Goal: Task Accomplishment & Management: Use online tool/utility

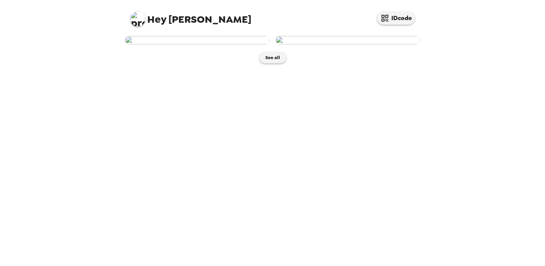
click at [211, 44] on img at bounding box center [197, 40] width 144 height 8
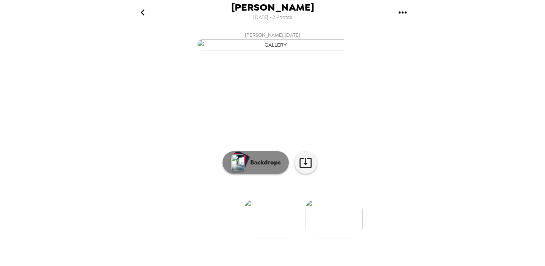
click at [250, 174] on button "Backdrops" at bounding box center [255, 162] width 66 height 23
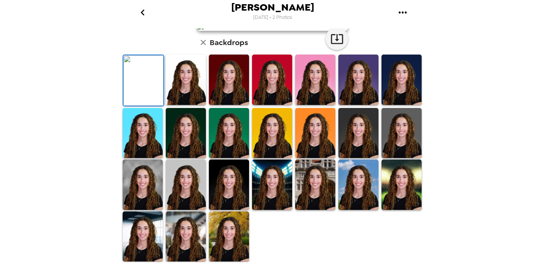
scroll to position [193, 0]
click at [143, 173] on img at bounding box center [143, 184] width 40 height 50
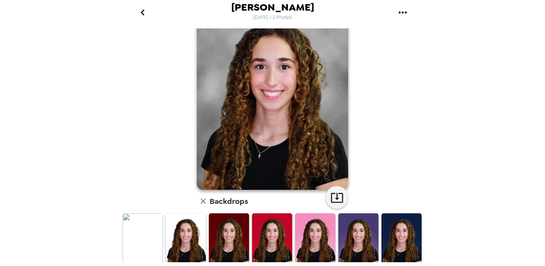
scroll to position [0, 0]
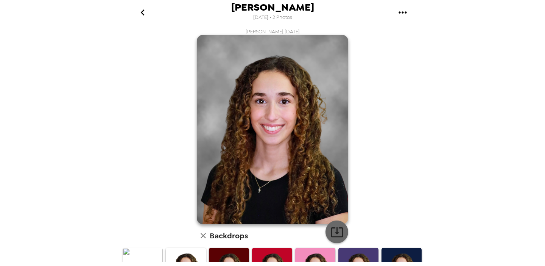
click at [334, 233] on icon "button" at bounding box center [336, 231] width 13 height 13
click at [145, 11] on icon "go back" at bounding box center [143, 12] width 12 height 12
